Goal: Task Accomplishment & Management: Manage account settings

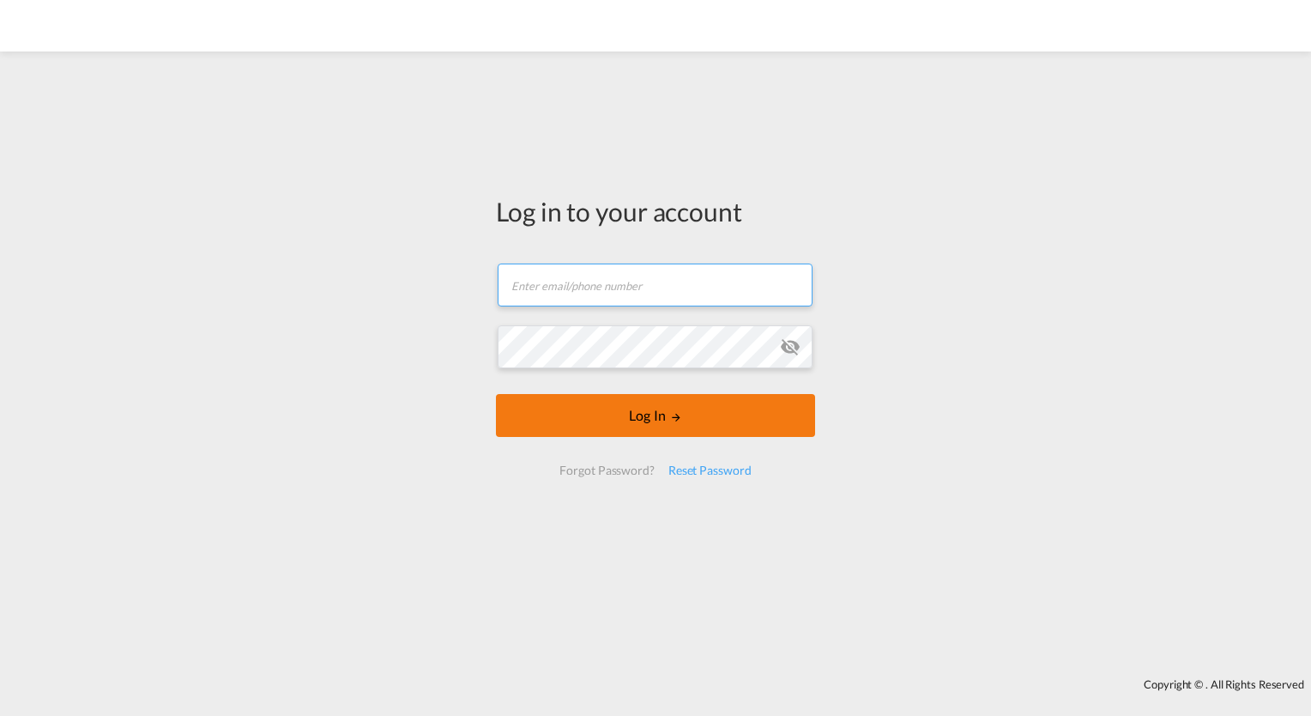
type input "[PERSON_NAME][EMAIL_ADDRESS][PERSON_NAME][DOMAIN_NAME]"
click at [692, 420] on button "Log In" at bounding box center [655, 415] width 319 height 43
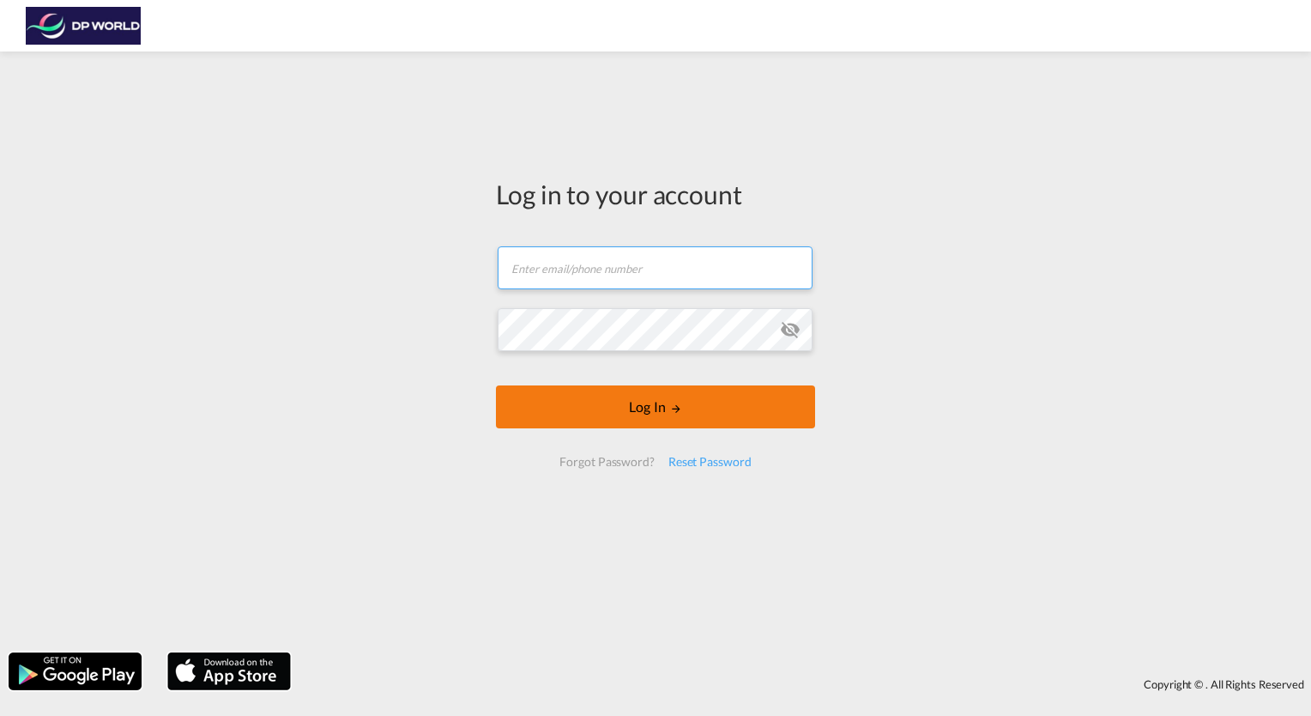
type input "[PERSON_NAME][EMAIL_ADDRESS][PERSON_NAME][DOMAIN_NAME]"
click at [682, 414] on button "Log In" at bounding box center [655, 406] width 319 height 43
